Goal: Information Seeking & Learning: Learn about a topic

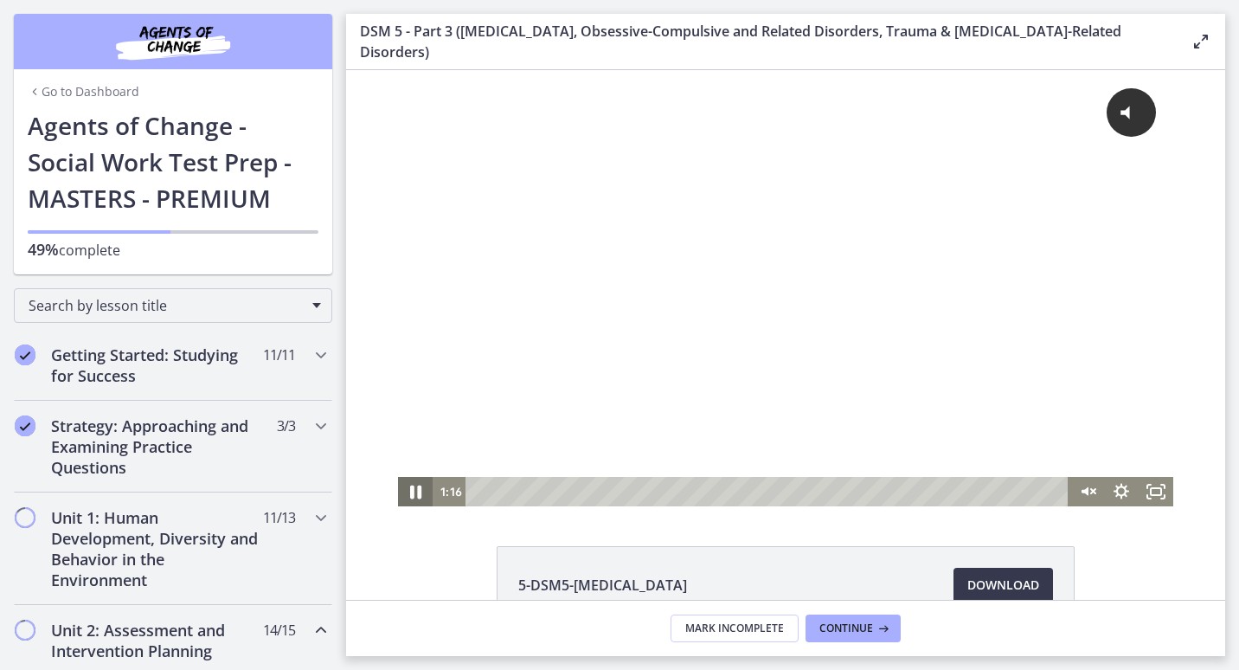
click at [410, 492] on icon "Pause" at bounding box center [416, 491] width 42 height 35
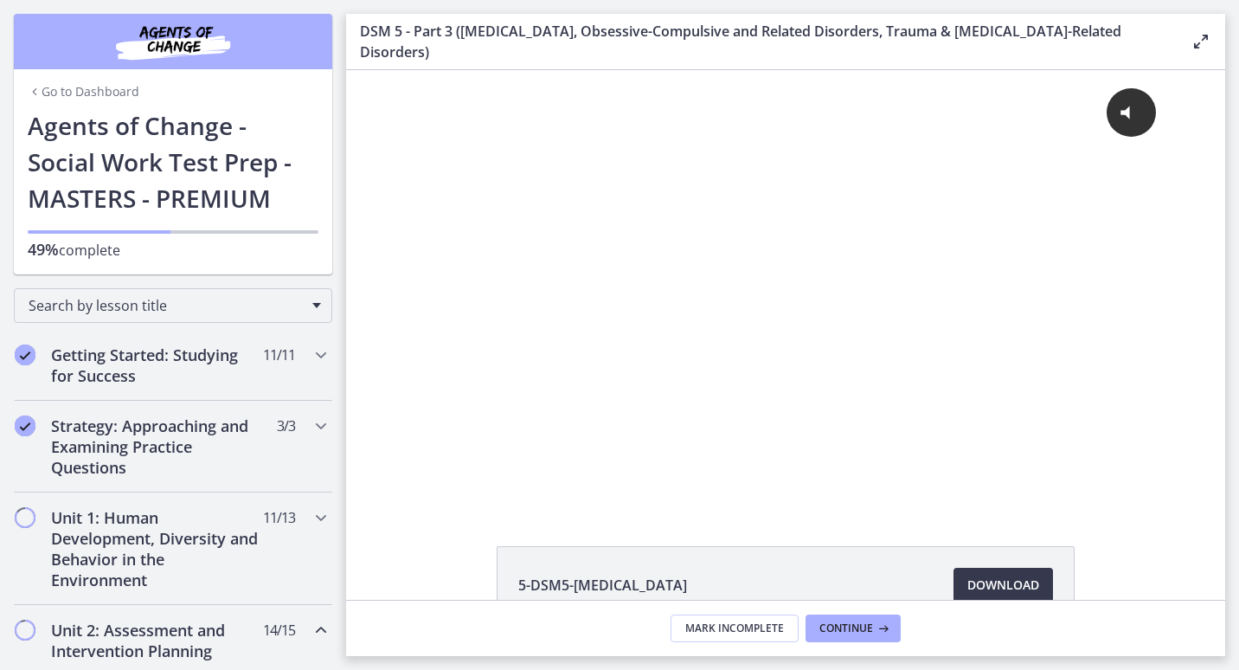
click at [32, 90] on icon "Chapters" at bounding box center [35, 92] width 14 height 14
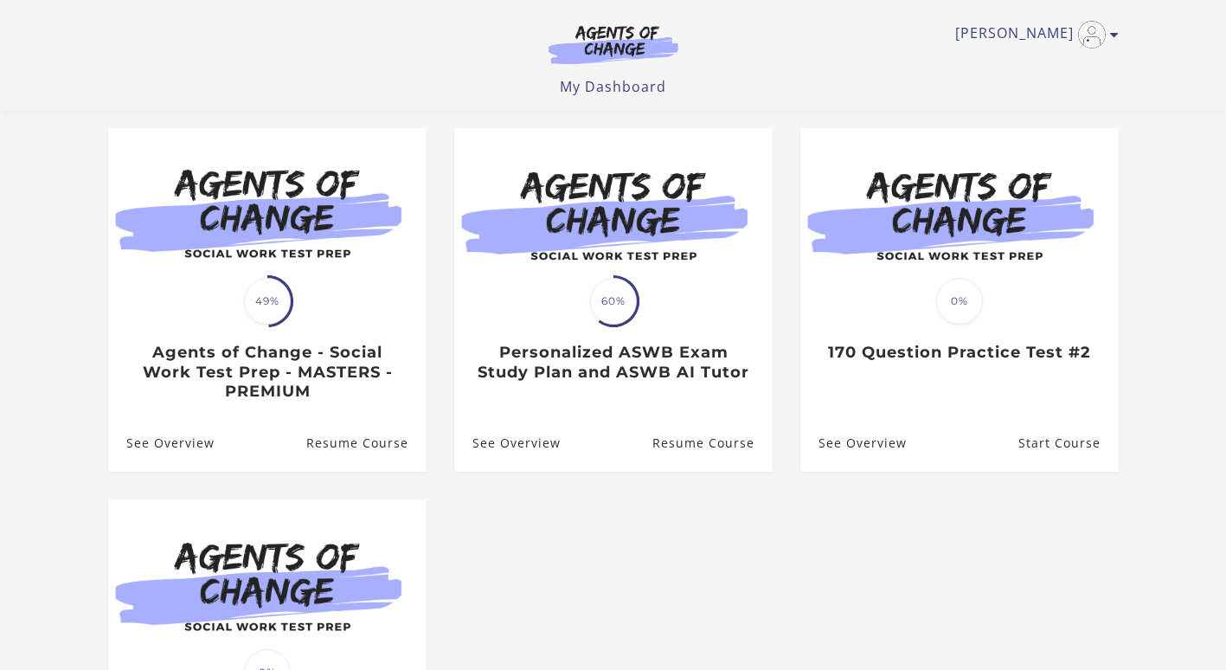
scroll to position [138, 0]
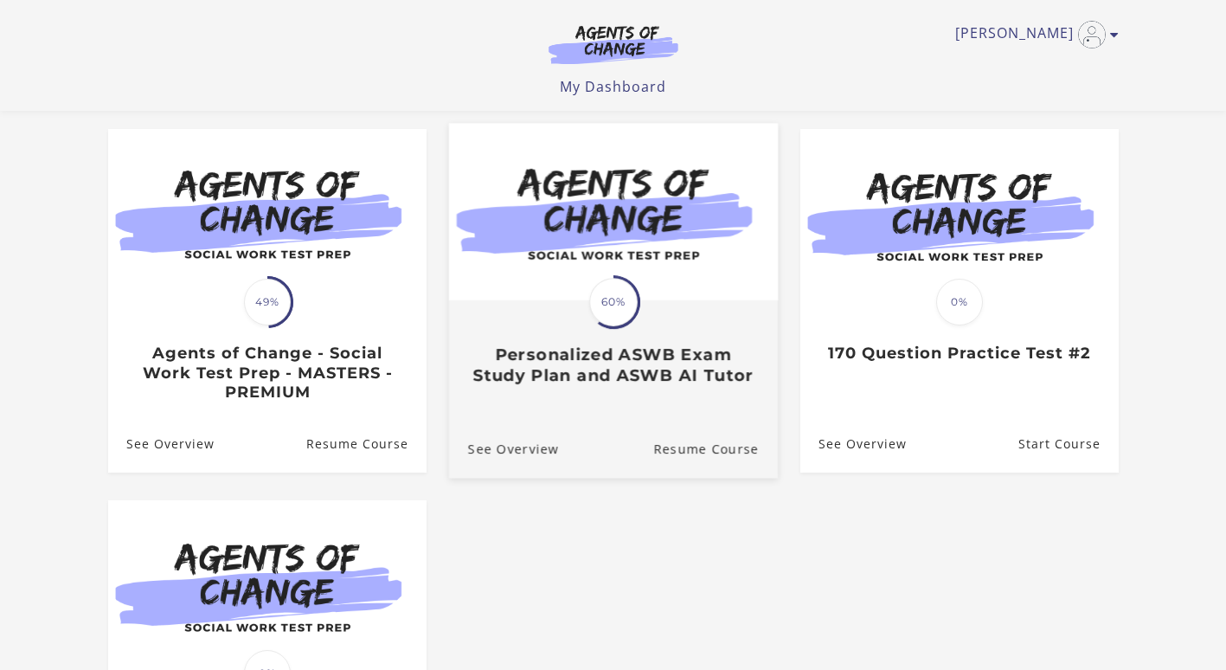
click at [703, 340] on div "Translation missing: en.liquid.partials.dashboard_course_card.progress_descript…" at bounding box center [612, 343] width 329 height 83
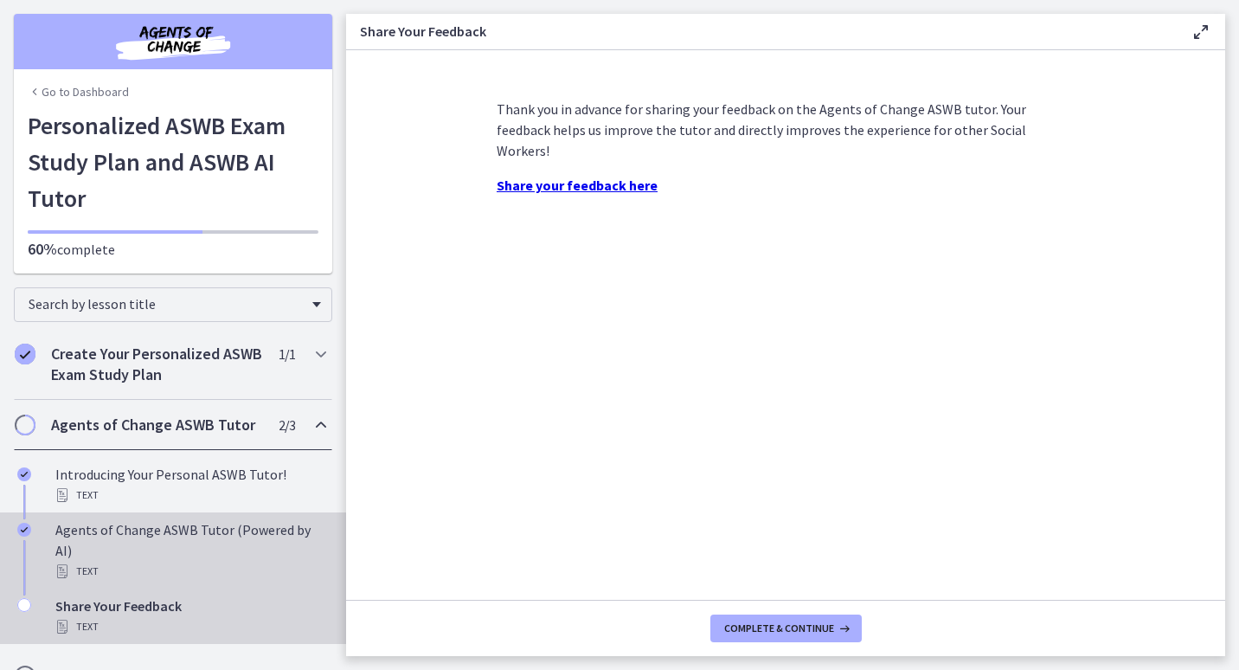
scroll to position [31, 0]
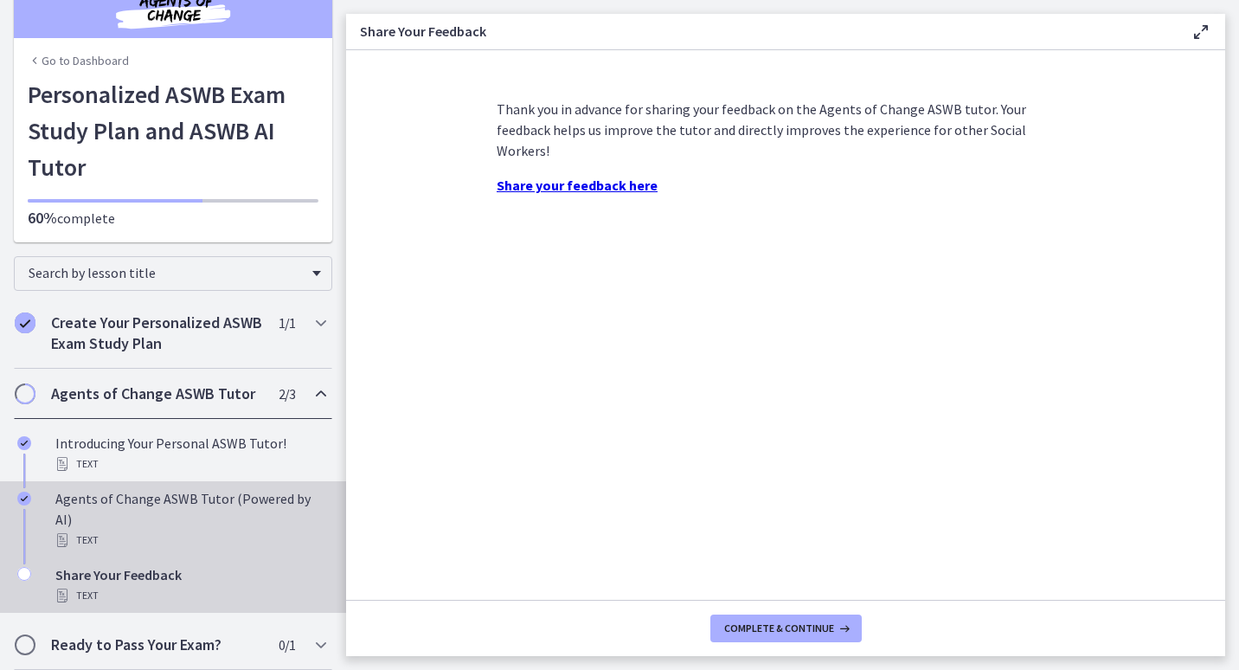
click at [119, 493] on div "Agents of Change ASWB Tutor (Powered by AI) Text" at bounding box center [190, 519] width 270 height 62
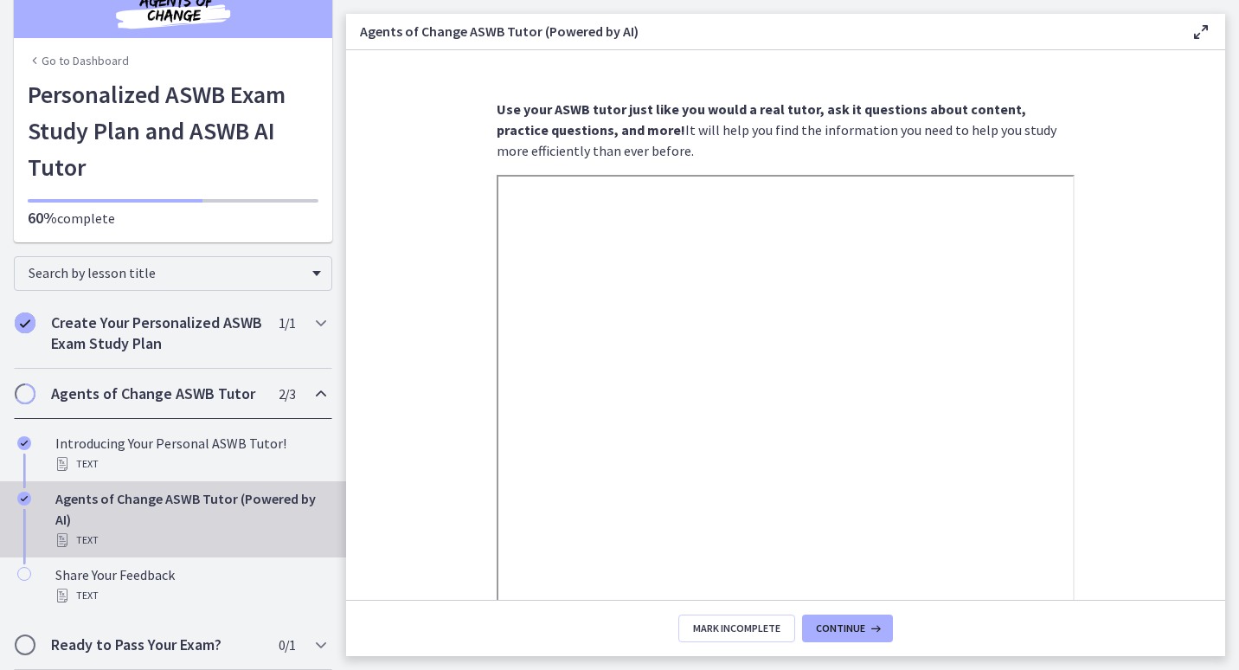
scroll to position [269, 0]
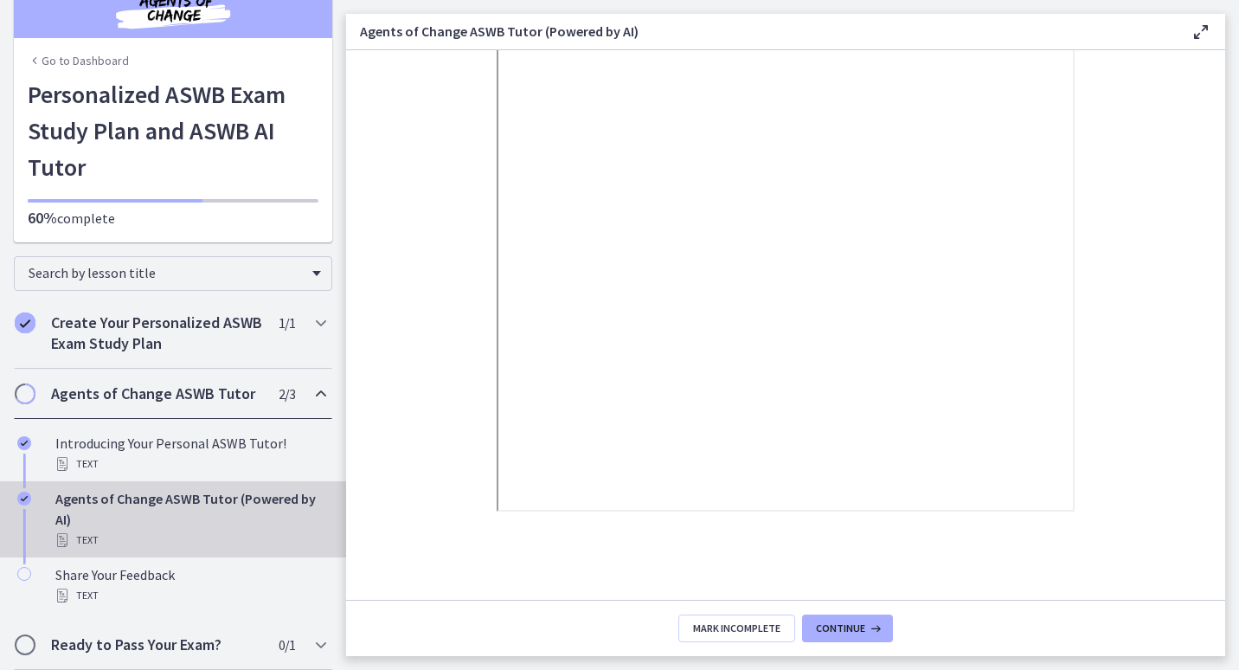
click at [79, 62] on link "Go to Dashboard" at bounding box center [78, 60] width 101 height 17
click at [60, 61] on link "Go to Dashboard" at bounding box center [78, 60] width 101 height 17
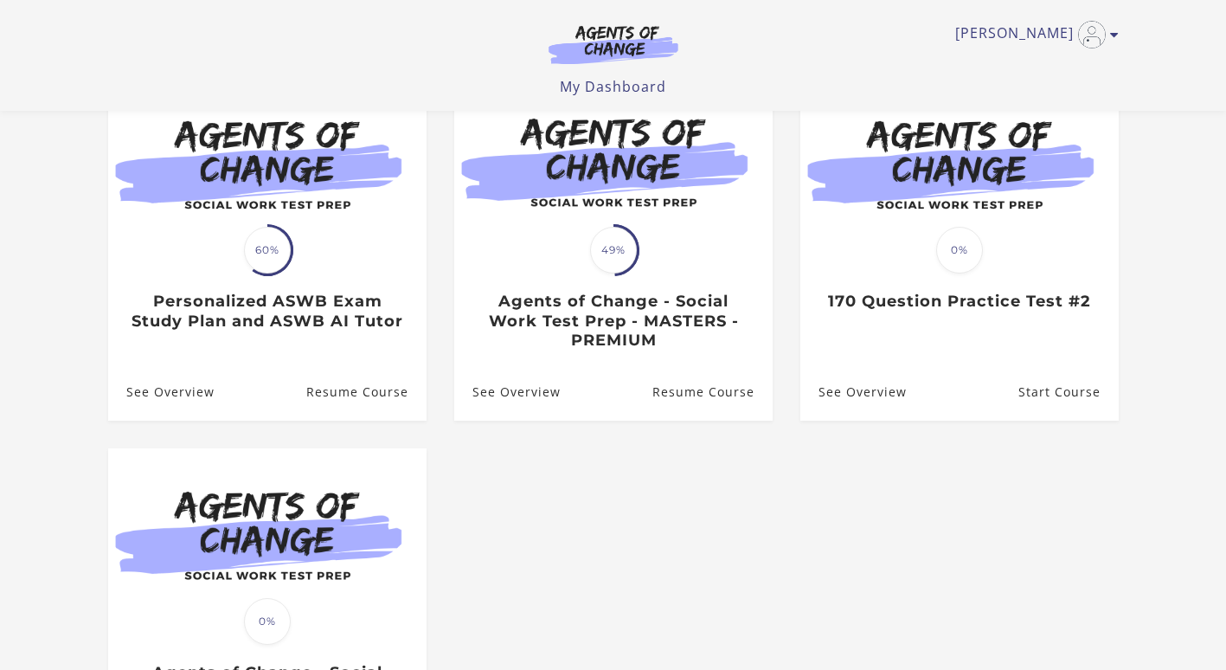
scroll to position [192, 0]
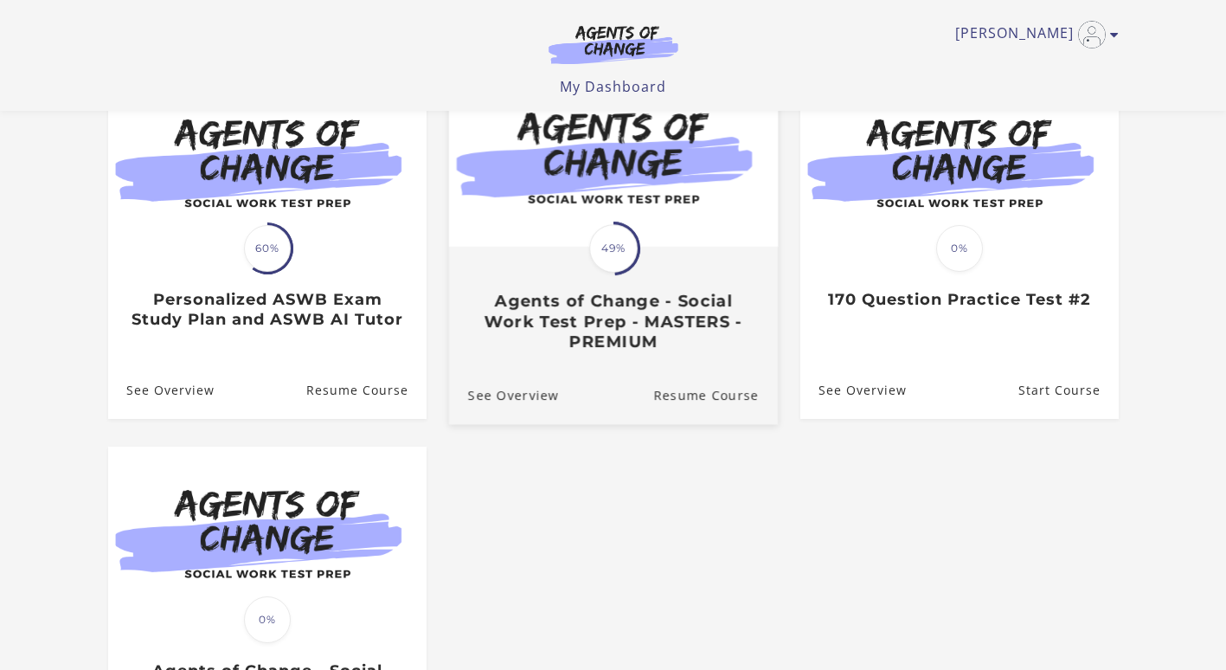
click at [578, 332] on h3 "Agents of Change - Social Work Test Prep - MASTERS - PREMIUM" at bounding box center [612, 322] width 291 height 61
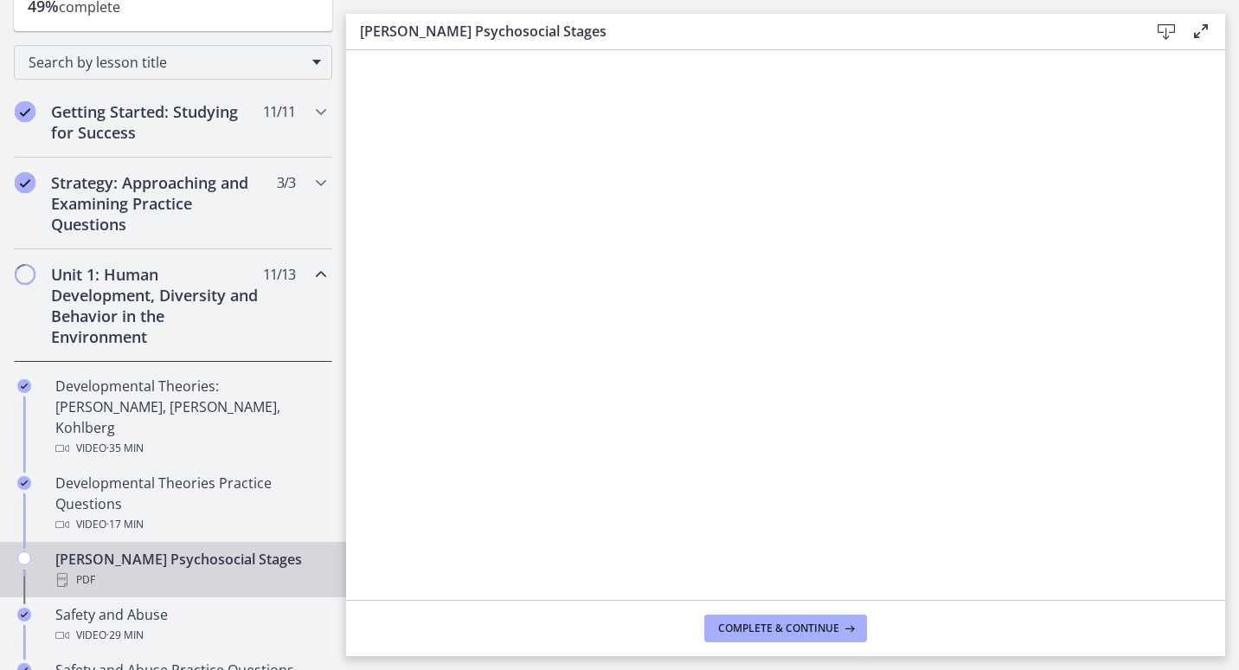
scroll to position [232, 0]
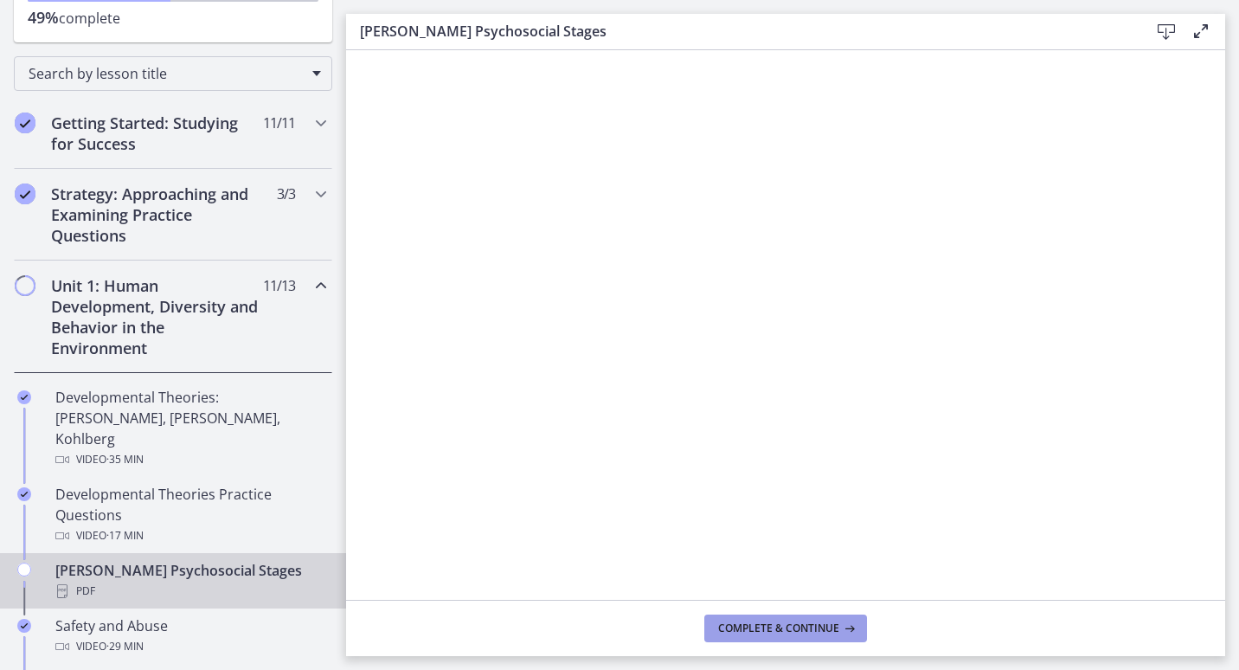
click at [813, 627] on span "Complete & continue" at bounding box center [778, 628] width 121 height 14
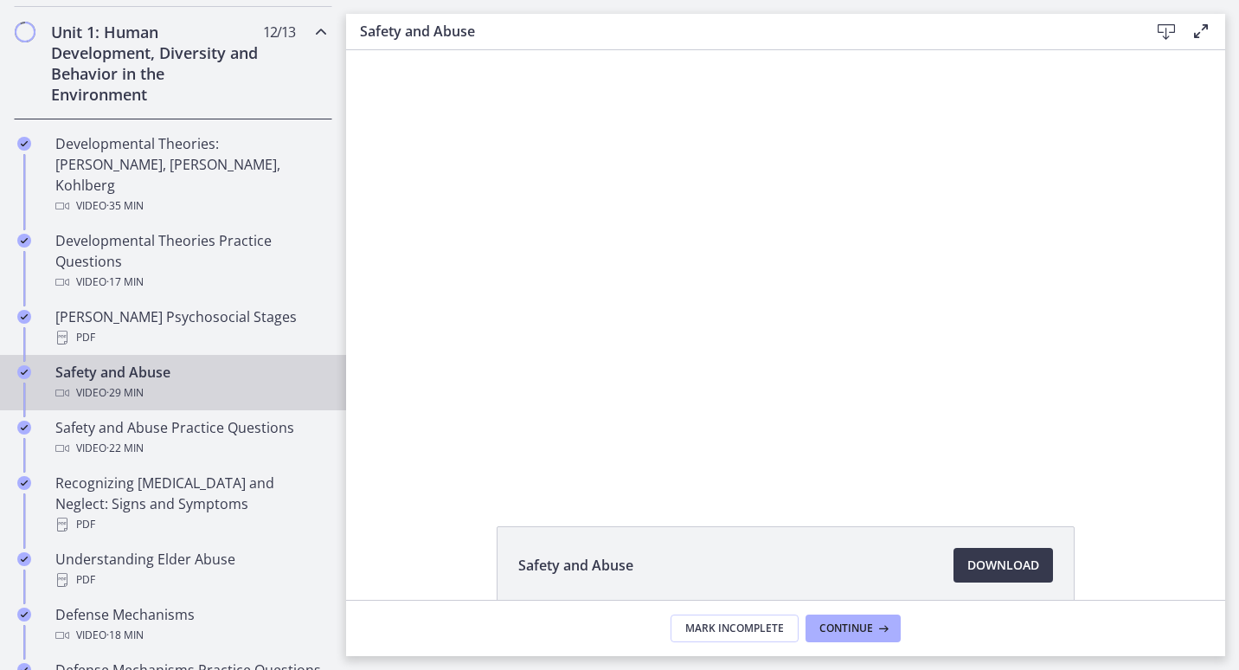
scroll to position [486, 0]
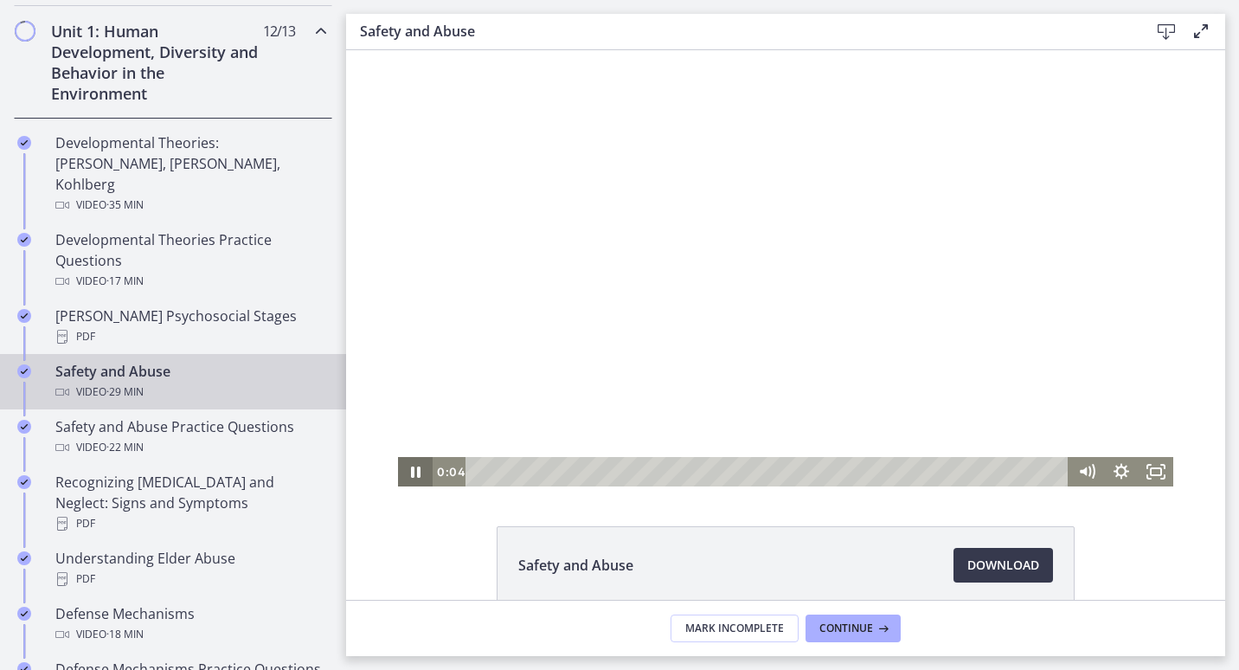
click at [404, 477] on icon "Pause" at bounding box center [415, 471] width 35 height 29
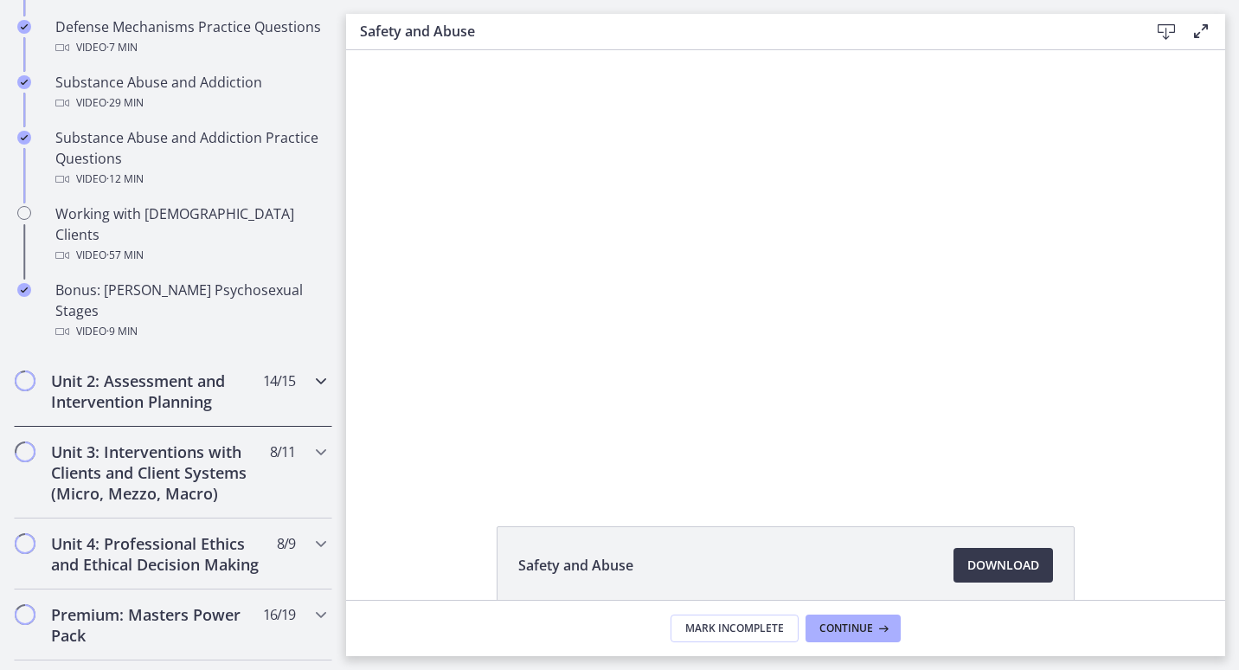
scroll to position [1152, 0]
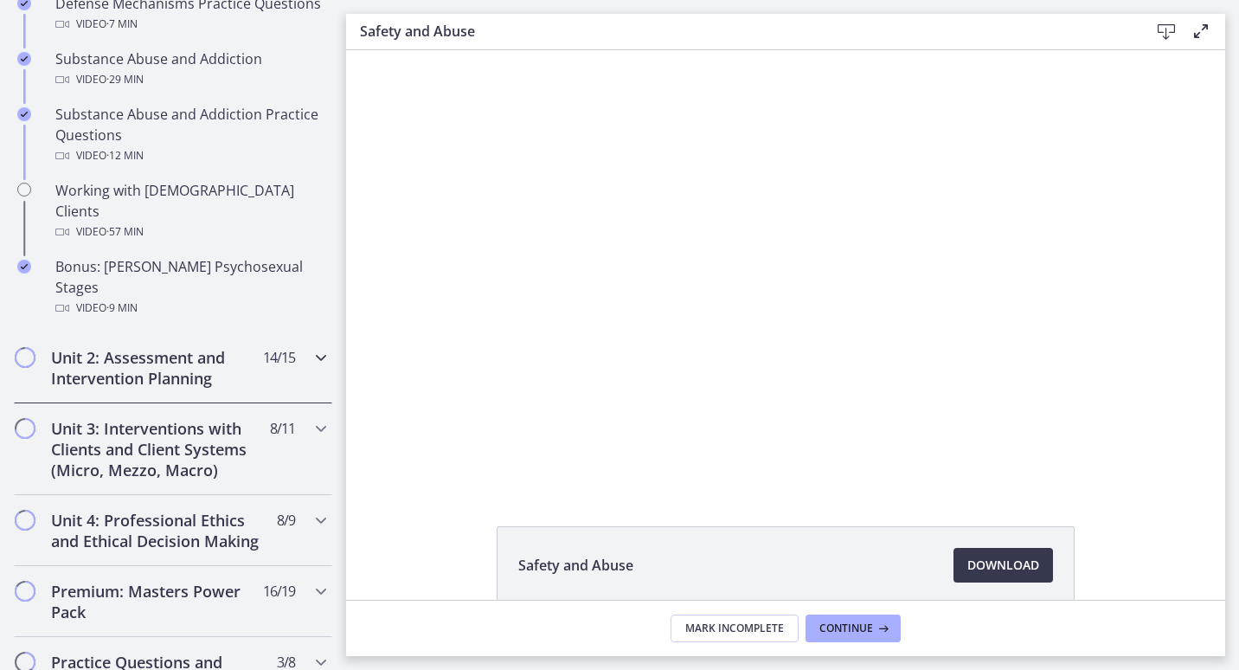
click at [221, 347] on h2 "Unit 2: Assessment and Intervention Planning" at bounding box center [156, 368] width 211 height 42
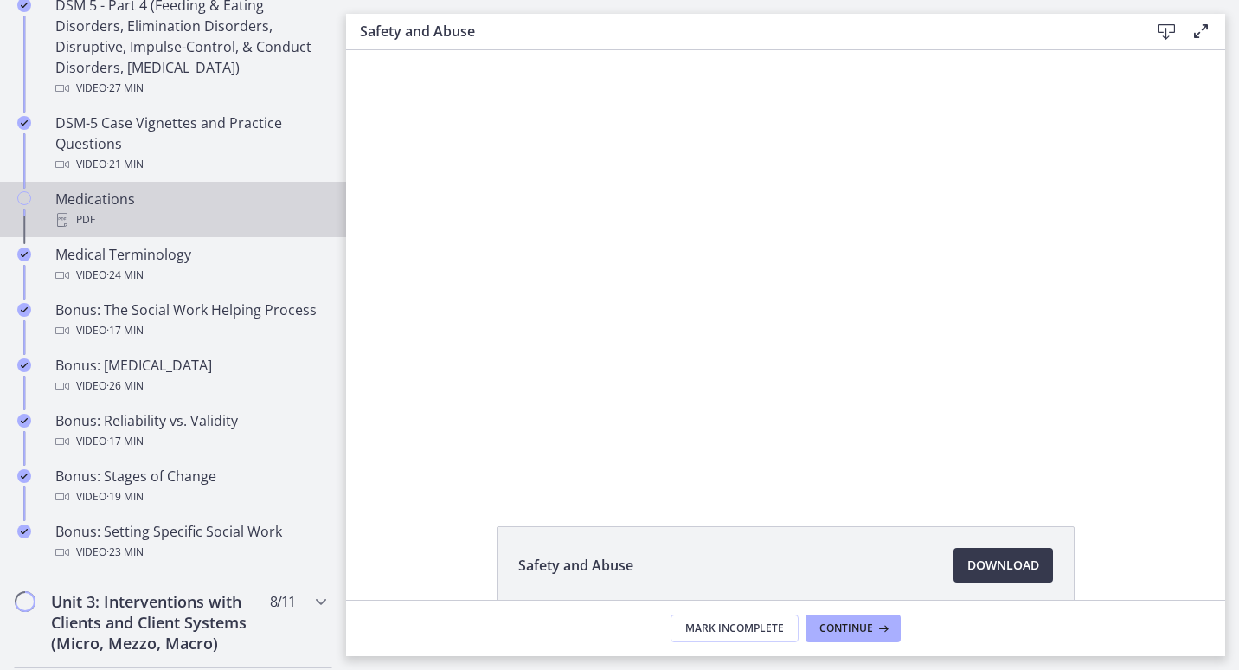
click at [248, 210] on div "PDF" at bounding box center [190, 219] width 270 height 21
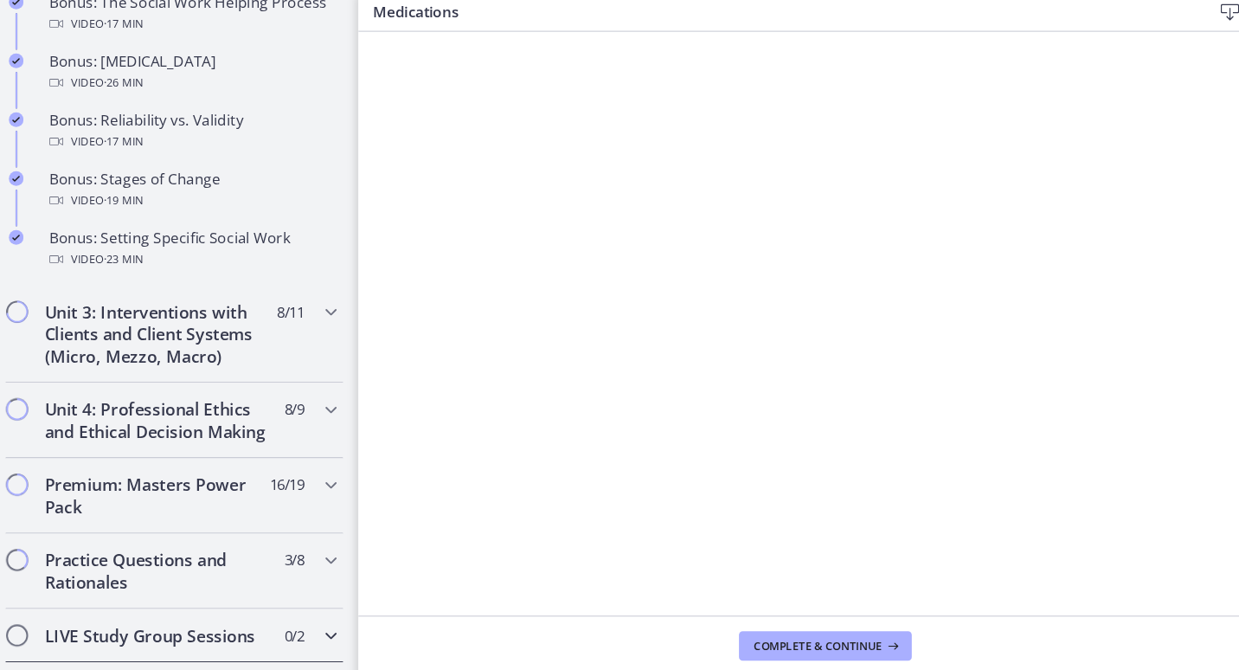
scroll to position [1438, 0]
click at [172, 351] on h2 "Unit 3: Interventions with Clients and Client Systems (Micro, Mezzo, Macro)" at bounding box center [156, 336] width 211 height 62
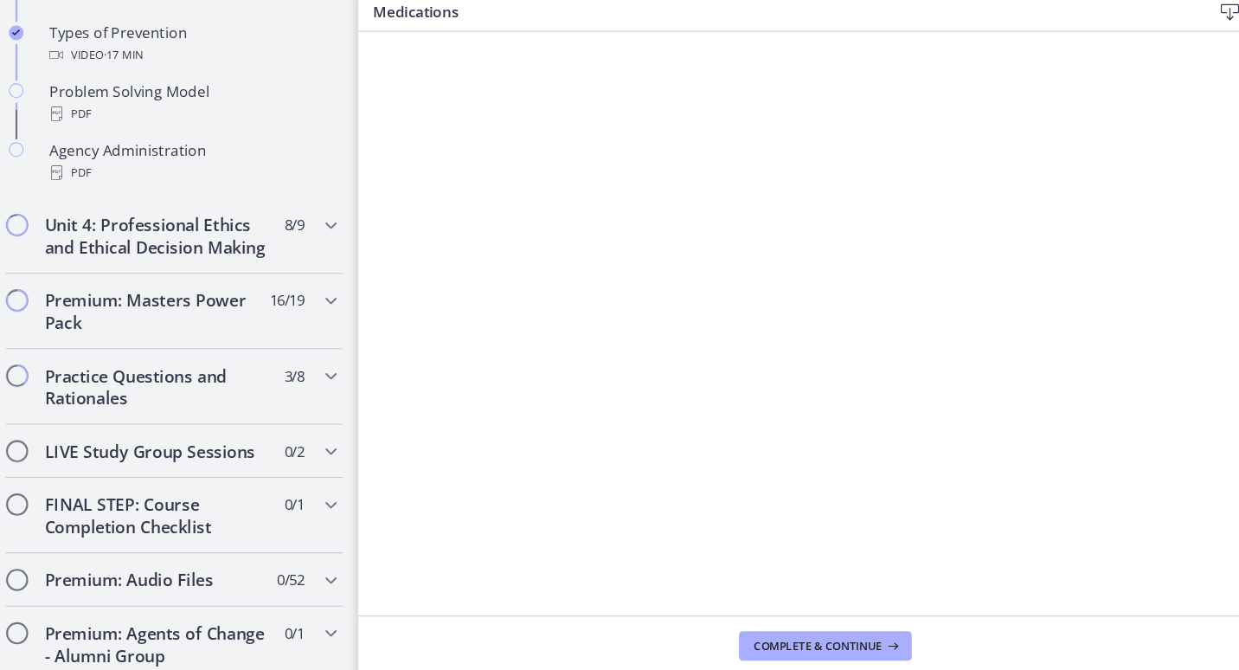
scroll to position [1234, 0]
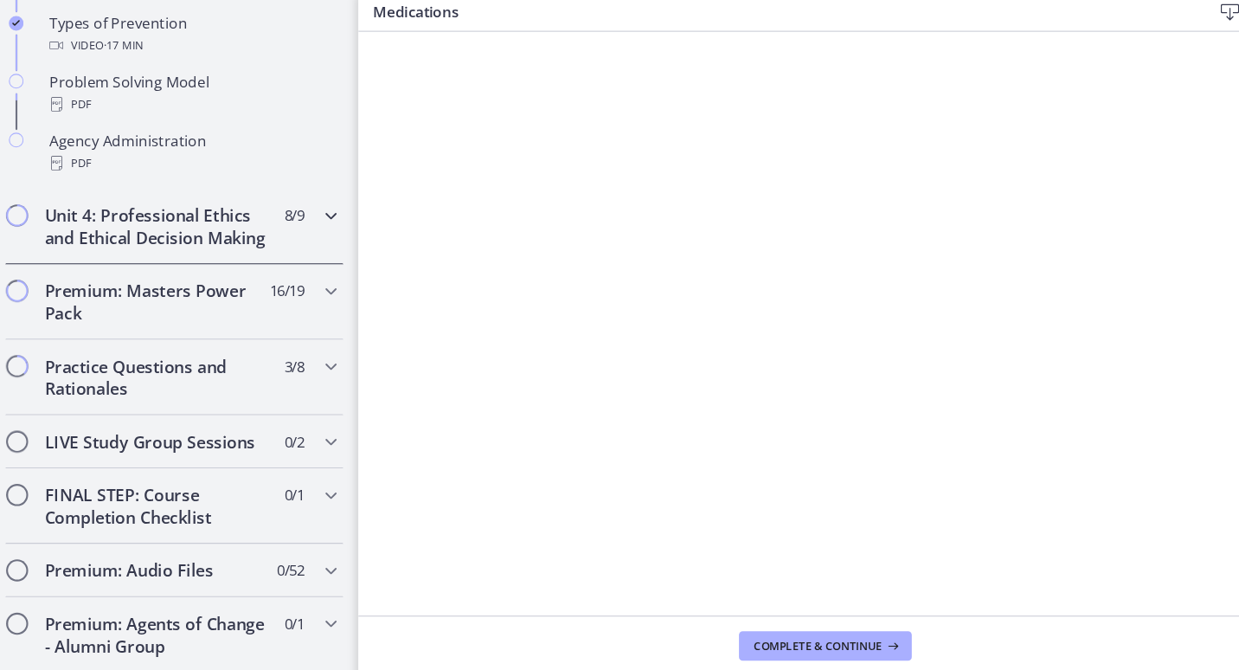
click at [198, 227] on h2 "Unit 4: Professional Ethics and Ethical Decision Making" at bounding box center [156, 234] width 211 height 42
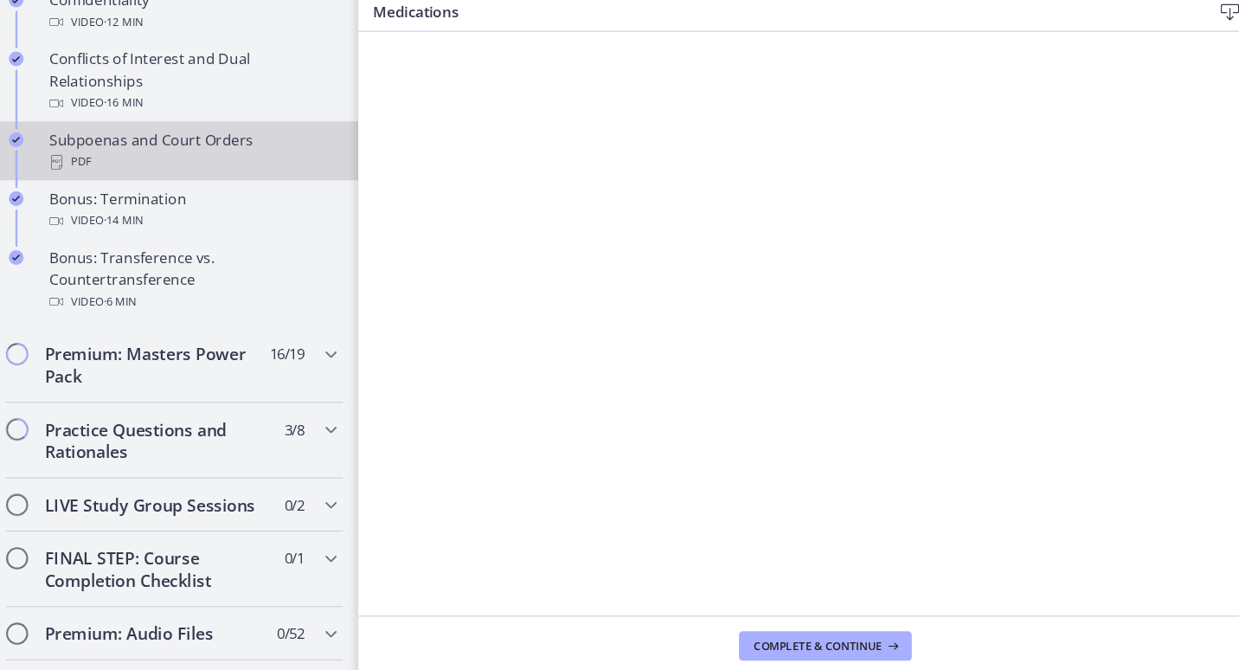
scroll to position [1069, 0]
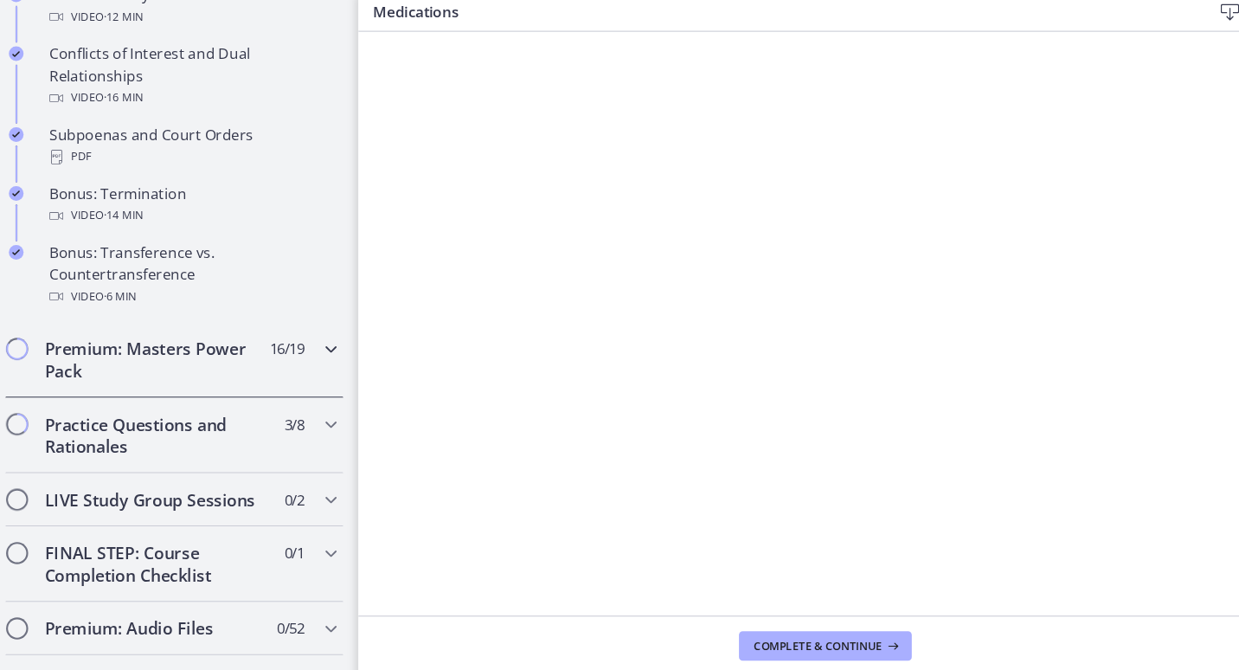
click at [222, 363] on h2 "Premium: Masters Power Pack" at bounding box center [156, 359] width 211 height 42
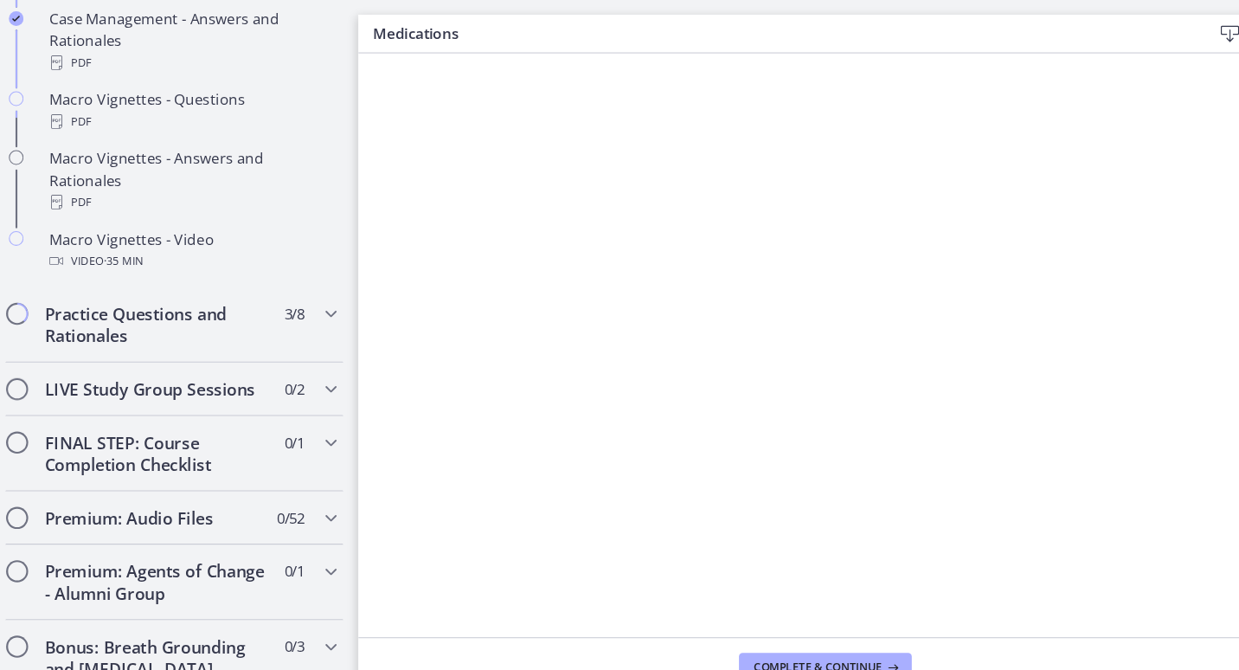
scroll to position [1823, 0]
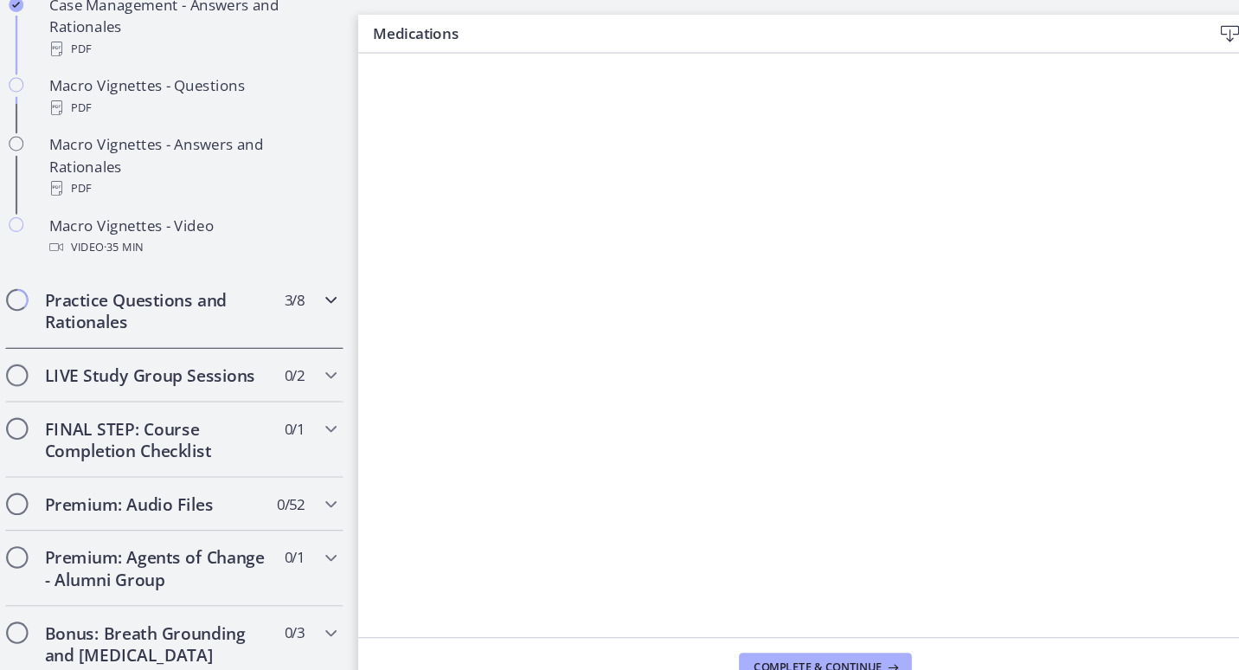
click at [212, 306] on h2 "Practice Questions and Rationales" at bounding box center [156, 293] width 211 height 42
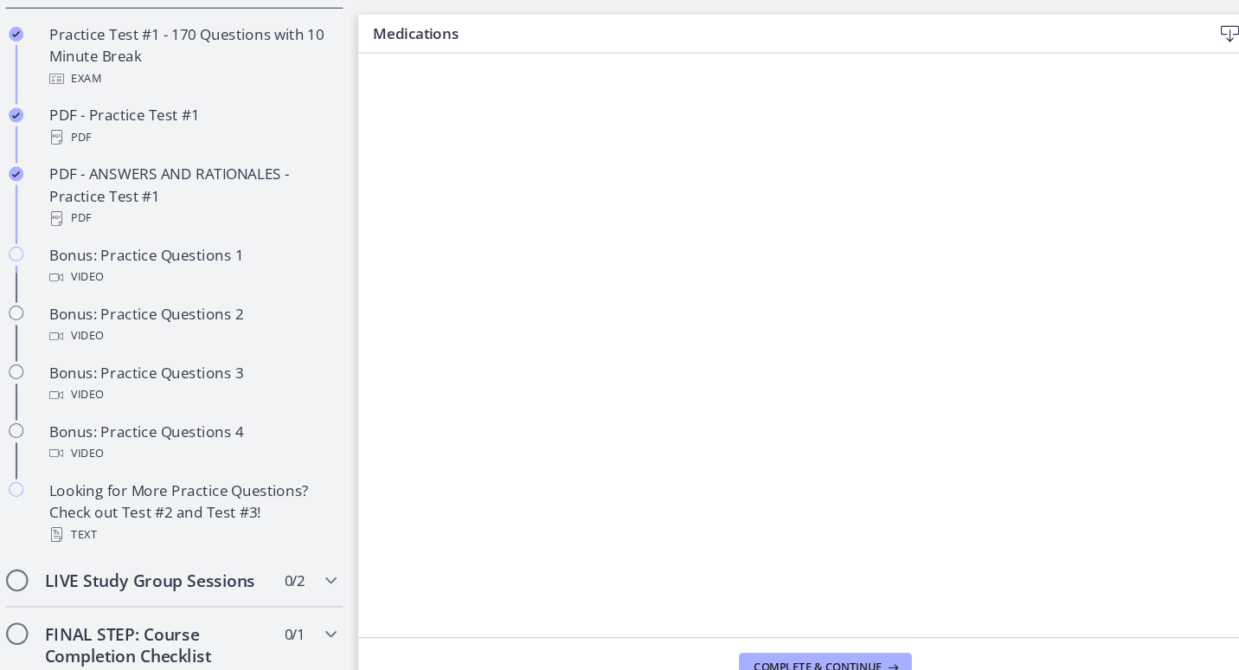
scroll to position [973, 0]
